Goal: Information Seeking & Learning: Learn about a topic

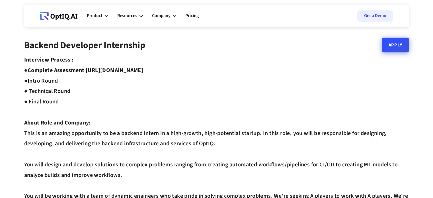
click at [394, 47] on link "Apply" at bounding box center [394, 45] width 27 height 15
click at [155, 16] on div "Company" at bounding box center [161, 16] width 18 height 8
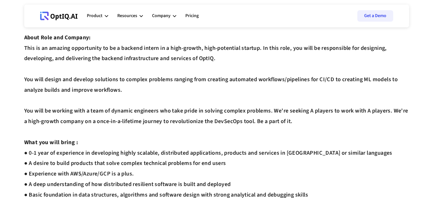
scroll to position [171, 0]
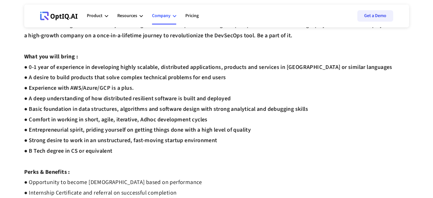
click at [168, 17] on div "Company" at bounding box center [161, 16] width 18 height 8
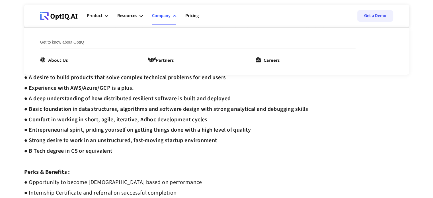
click at [269, 63] on div "Get to know about OptIQ About Us Partners Careers" at bounding box center [206, 51] width 332 height 47
click at [272, 58] on div "Careers" at bounding box center [271, 59] width 16 height 7
